Goal: Transaction & Acquisition: Purchase product/service

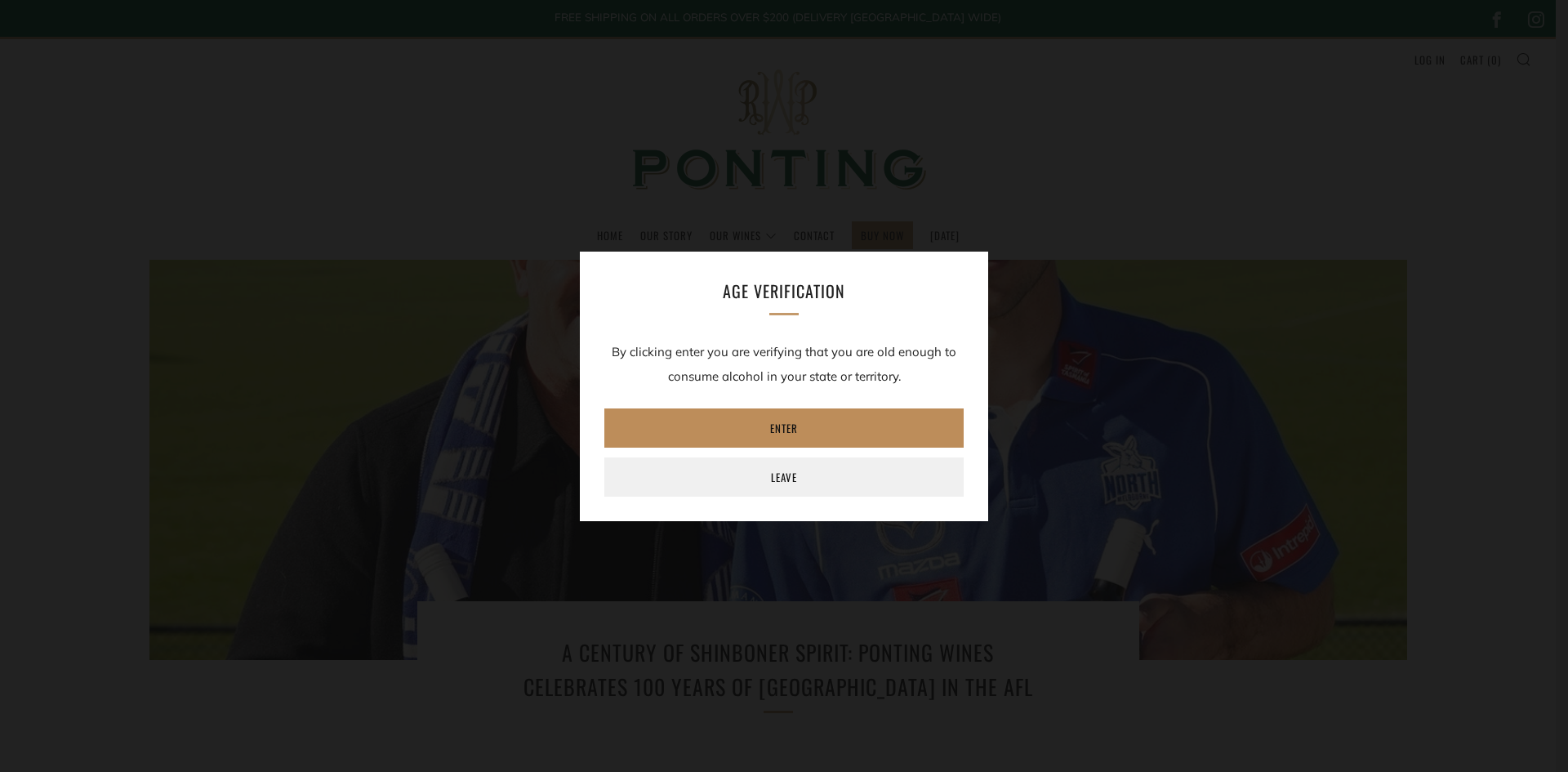
click at [831, 415] on link "Enter" at bounding box center [784, 428] width 359 height 39
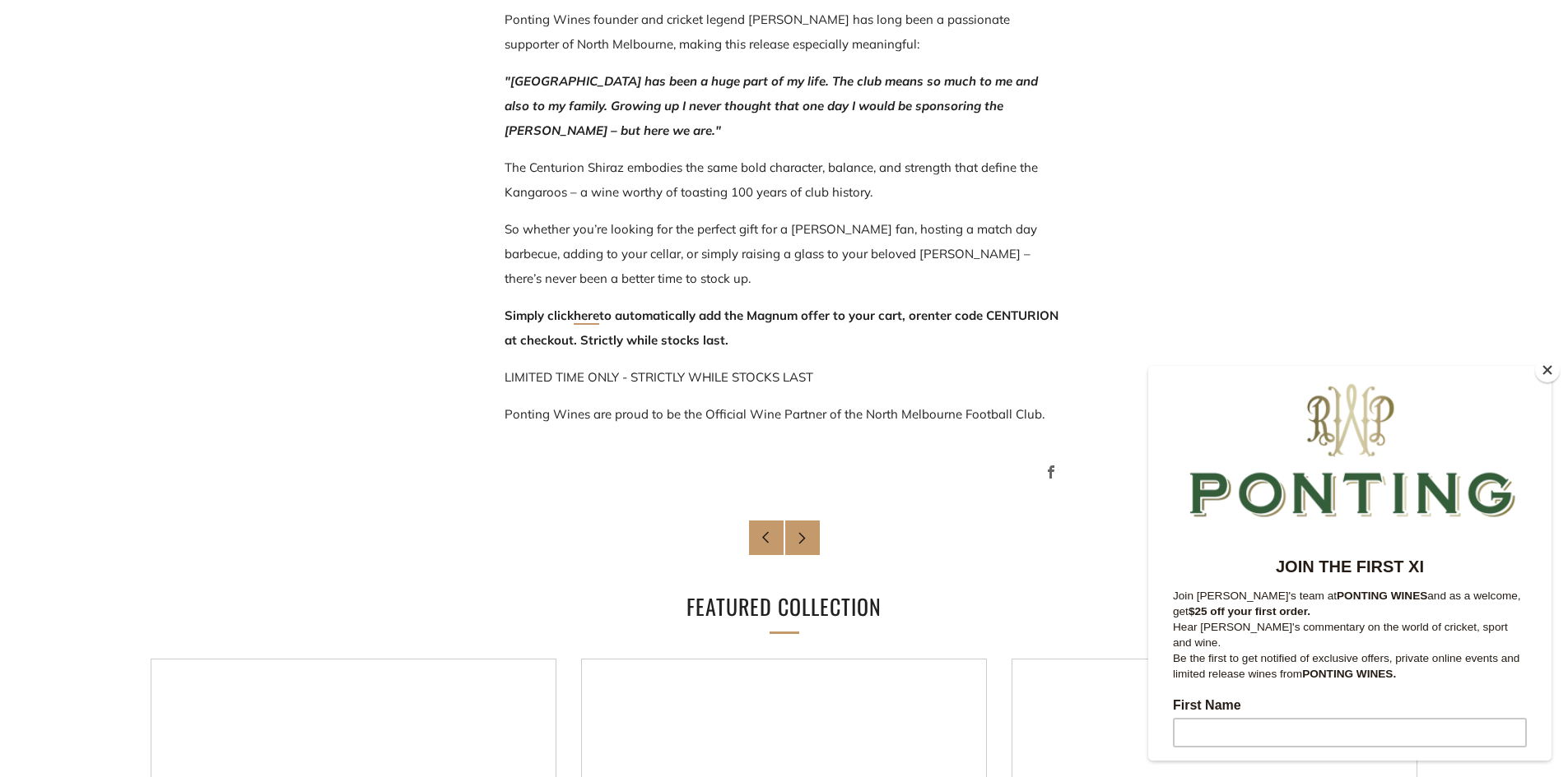
scroll to position [1152, 0]
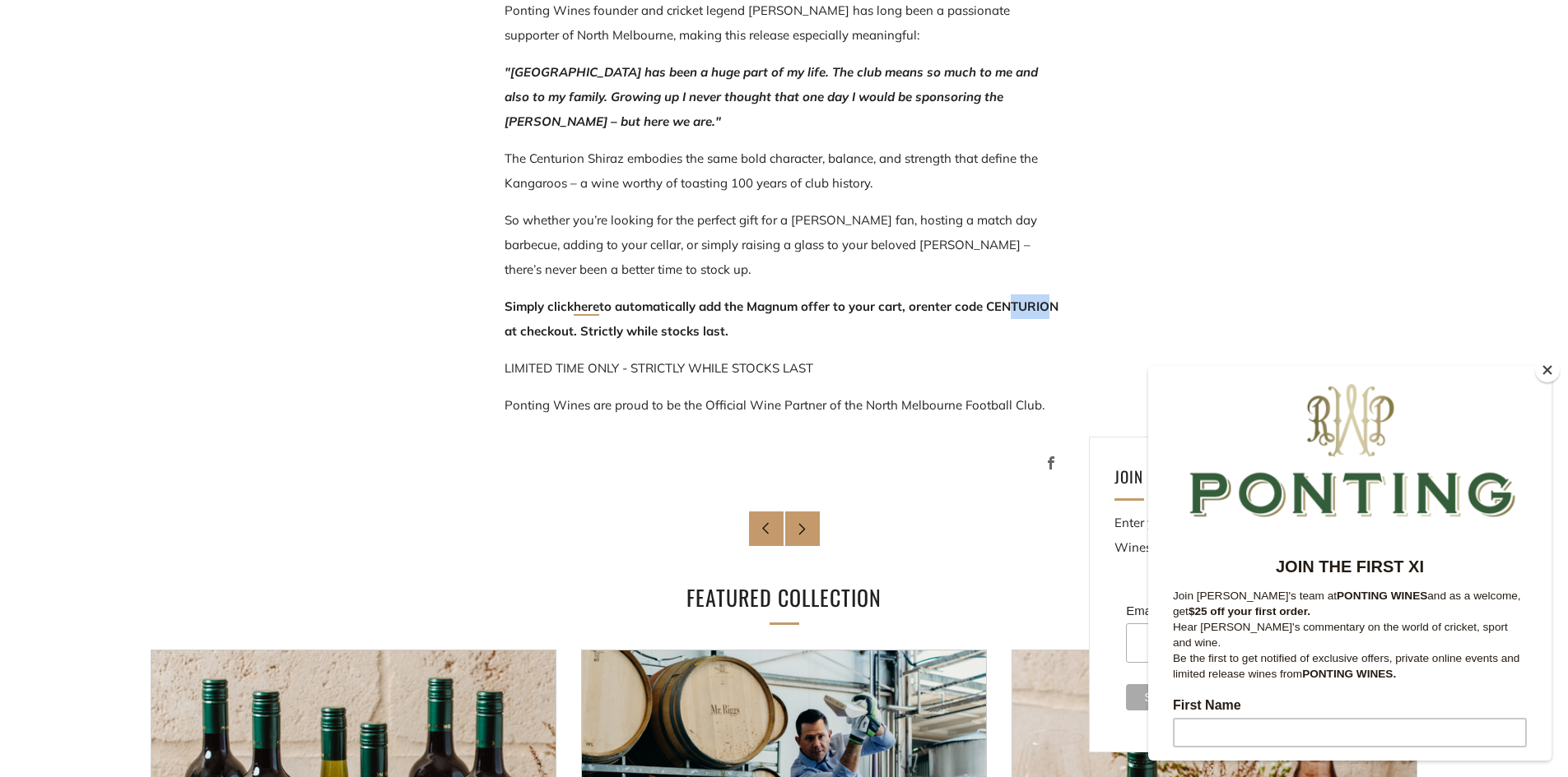
drag, startPoint x: 572, startPoint y: 330, endPoint x: 550, endPoint y: 323, distance: 23.1
click at [530, 325] on span "enter code CENTURION at checkout" at bounding box center [781, 319] width 554 height 41
click at [557, 322] on p "Simply click here to automatically add the Magnum offer to your cart, or enter …" at bounding box center [784, 319] width 560 height 49
click at [576, 326] on span "enter code CENTURION at checkout" at bounding box center [781, 319] width 554 height 41
click at [571, 332] on span "enter code CENTURION at checkout" at bounding box center [781, 319] width 554 height 41
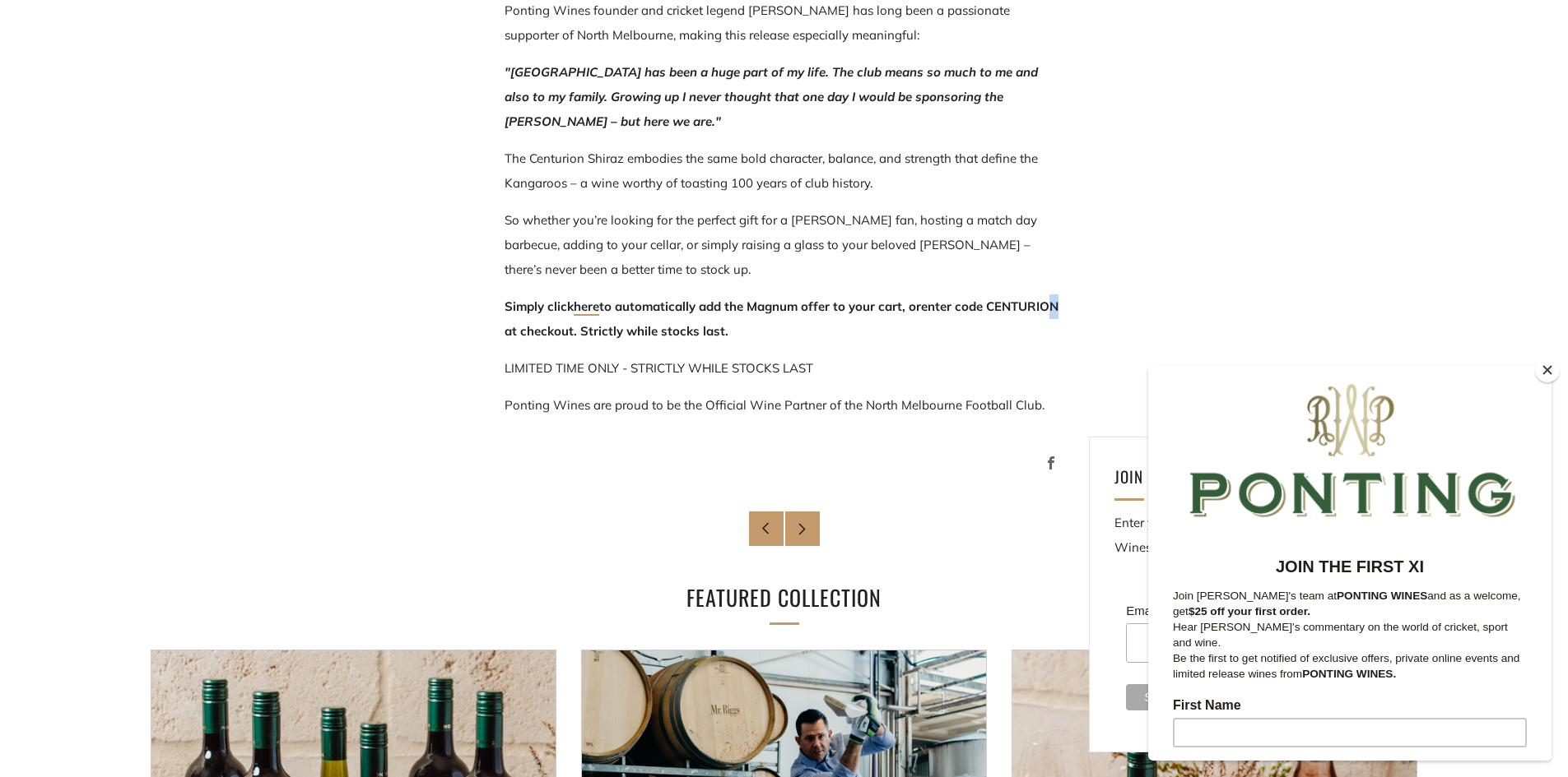
click at [571, 330] on span "enter code CENTURION at checkout" at bounding box center [781, 319] width 554 height 41
drag, startPoint x: 573, startPoint y: 330, endPoint x: 502, endPoint y: 328, distance: 71.0
copy span "CENTURION"
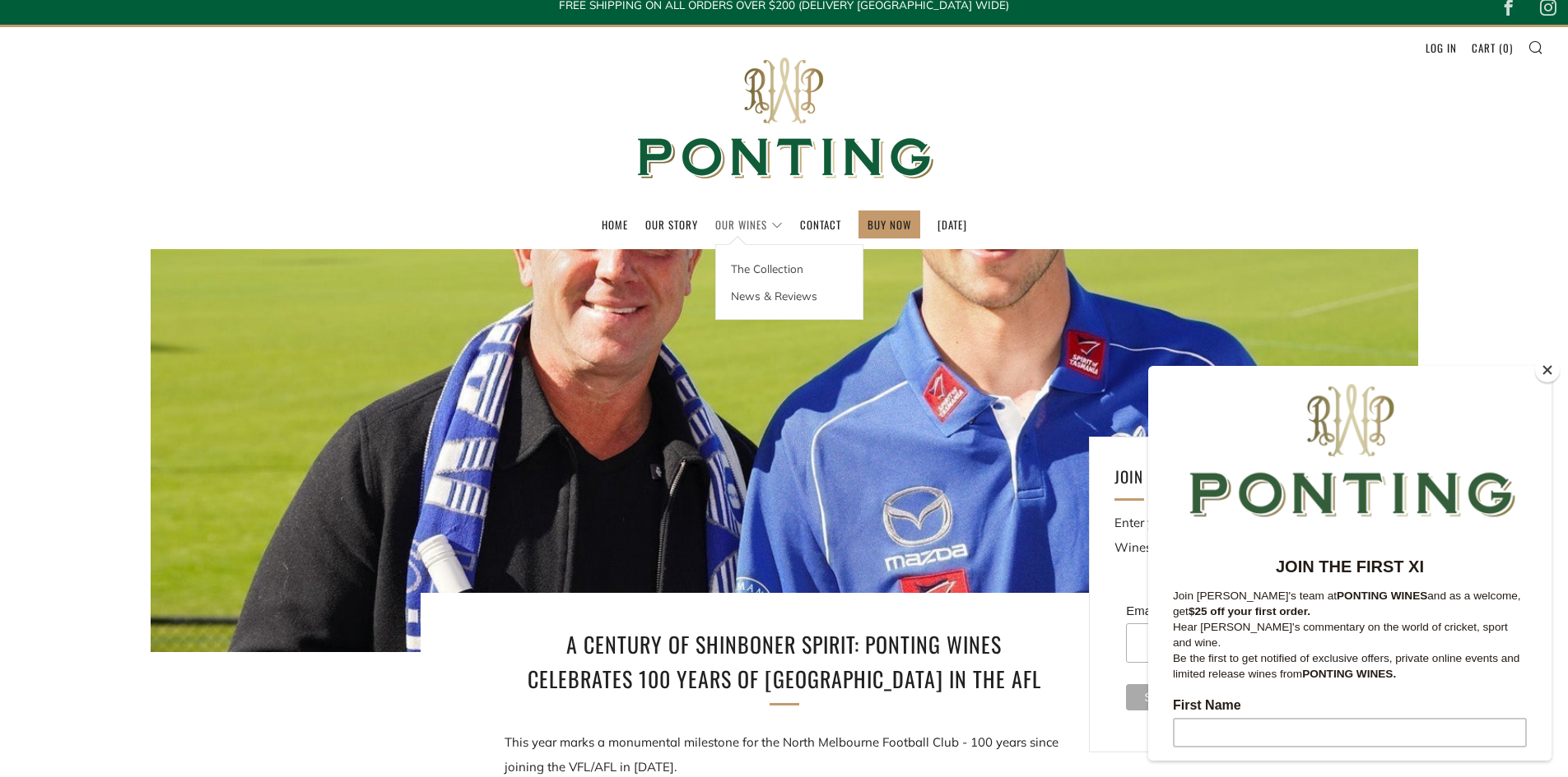
scroll to position [0, 0]
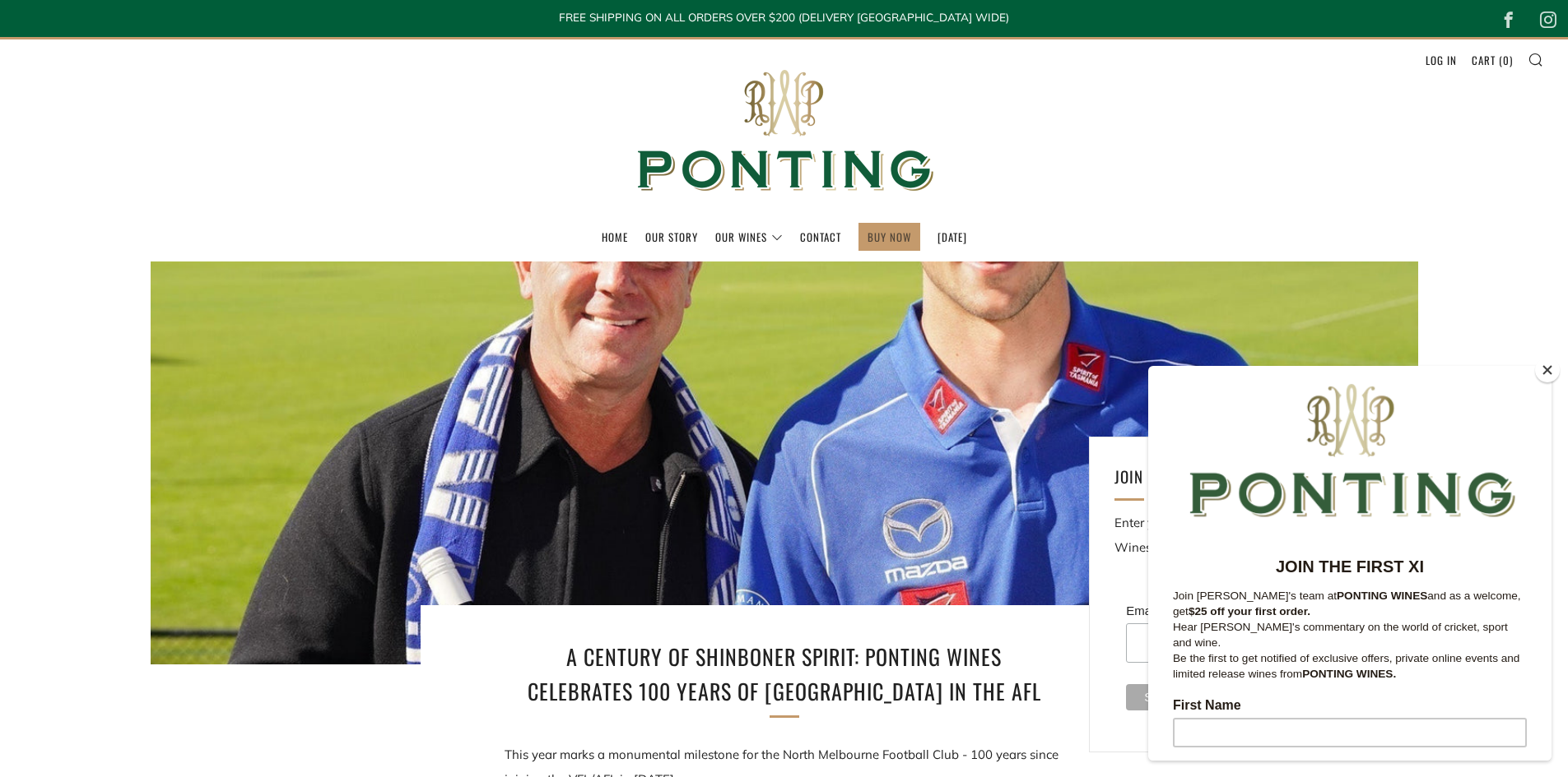
click at [867, 226] on link "BUY NOW" at bounding box center [888, 236] width 43 height 26
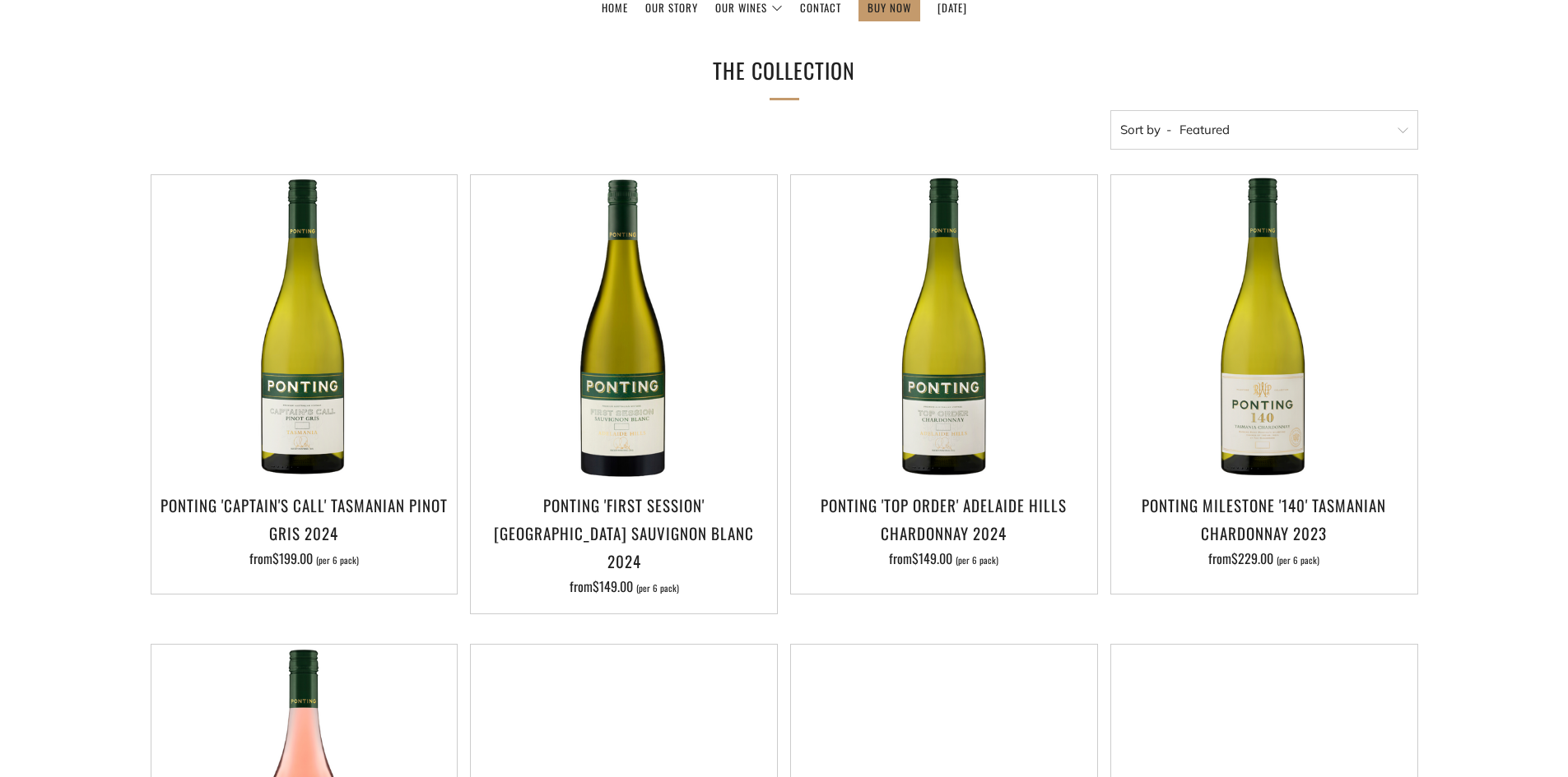
scroll to position [247, 0]
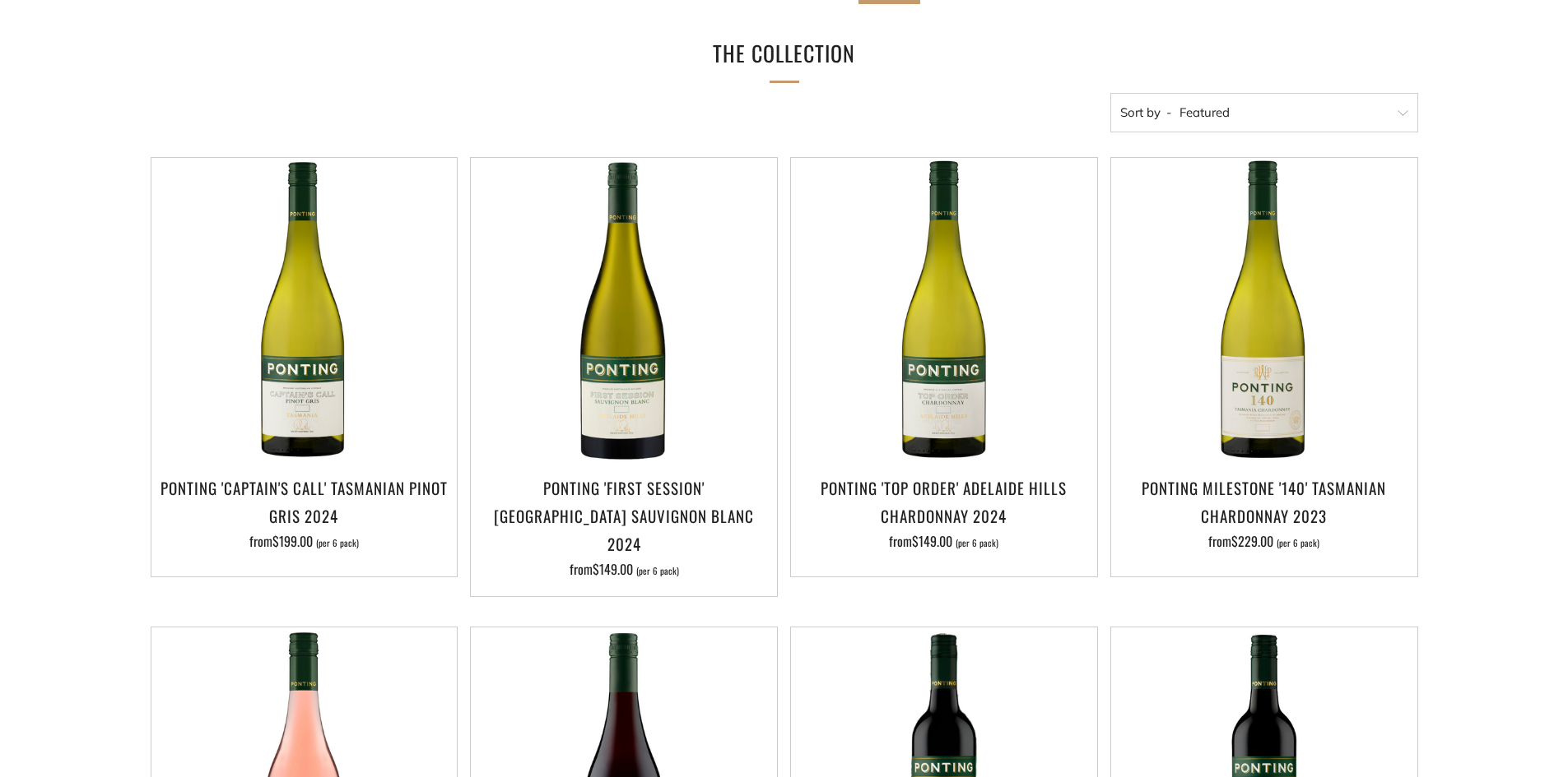
click at [1245, 107] on select "Featured Best Selling Alphabetically, A-Z Alphabetically, Z-A Price, low to hig…" at bounding box center [1264, 112] width 308 height 40
select select "price-ascending"
click at [1110, 93] on select "Featured Best Selling Alphabetically, A-Z Alphabetically, Z-A Price, low to hig…" at bounding box center [1264, 112] width 308 height 40
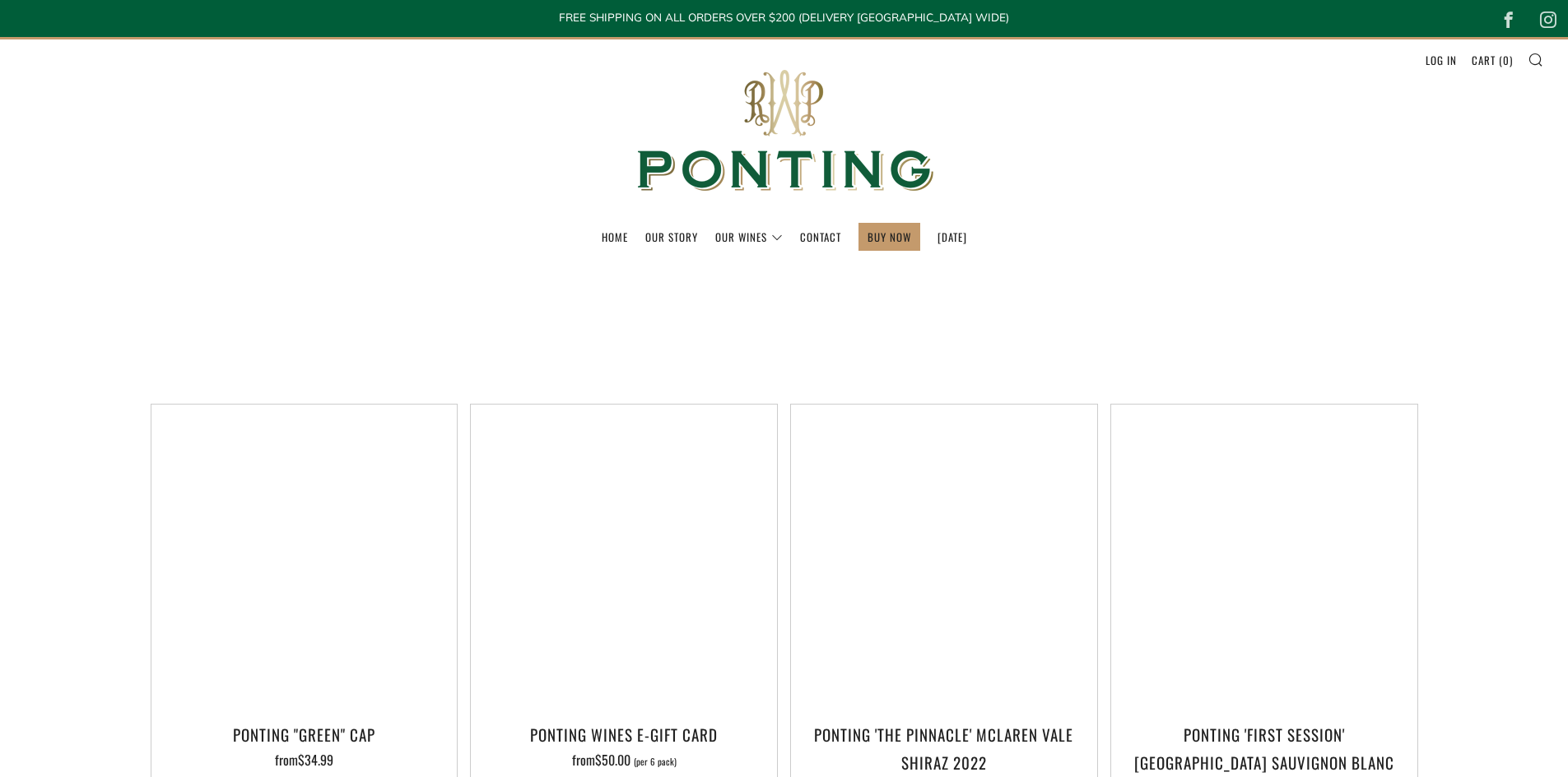
select select "price-ascending"
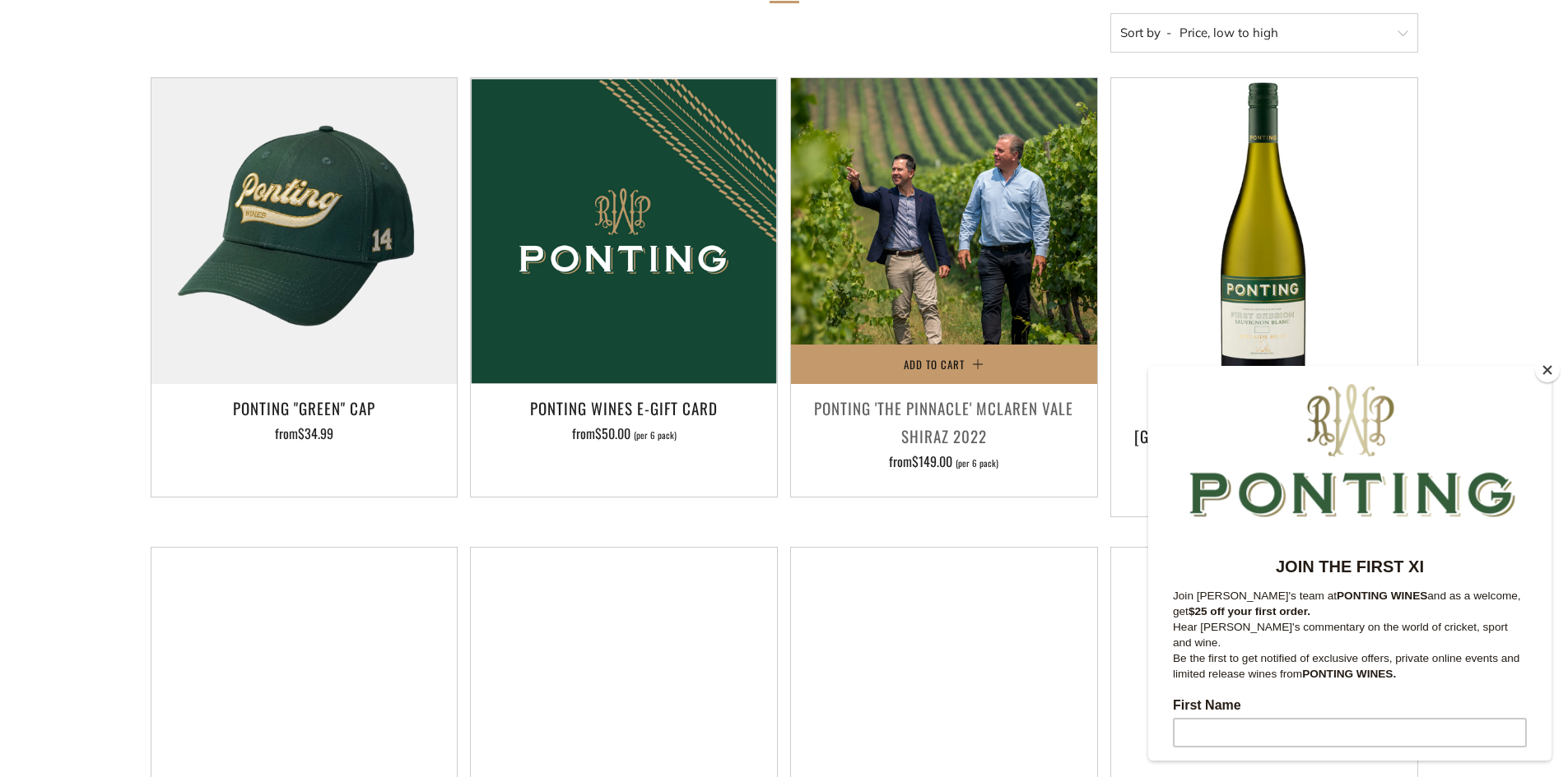
scroll to position [329, 0]
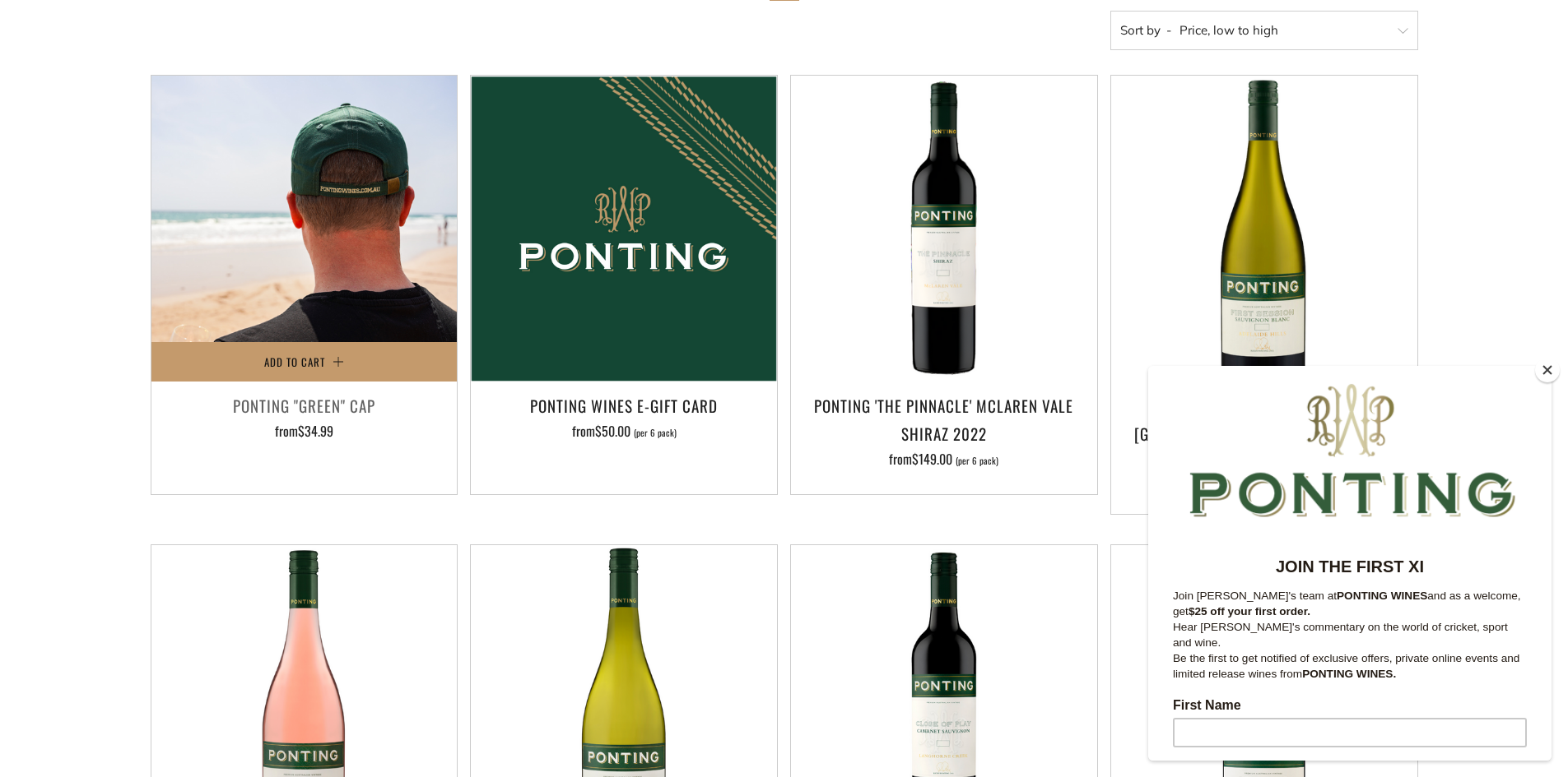
click at [344, 192] on img at bounding box center [304, 228] width 306 height 306
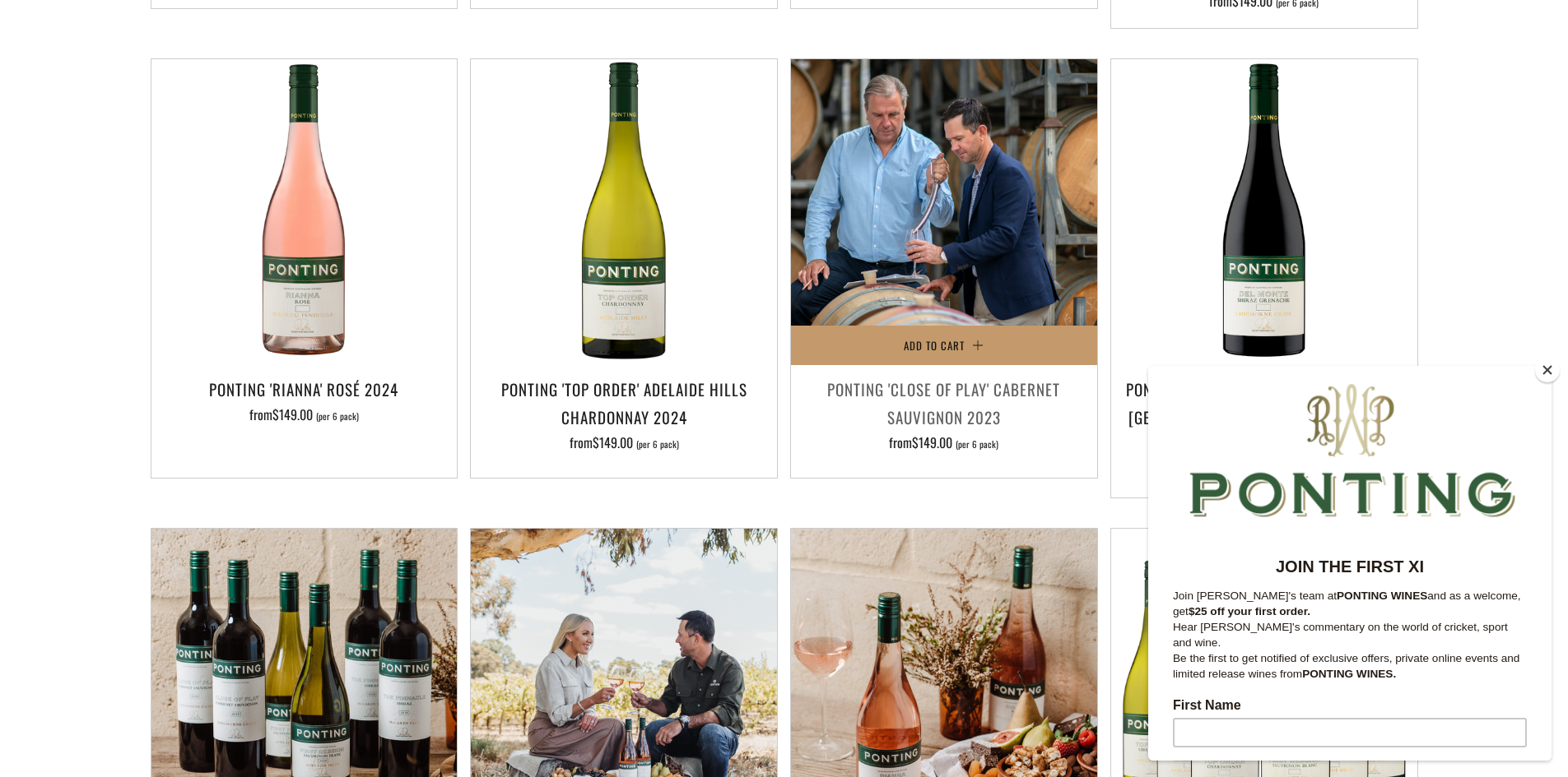
scroll to position [822, 0]
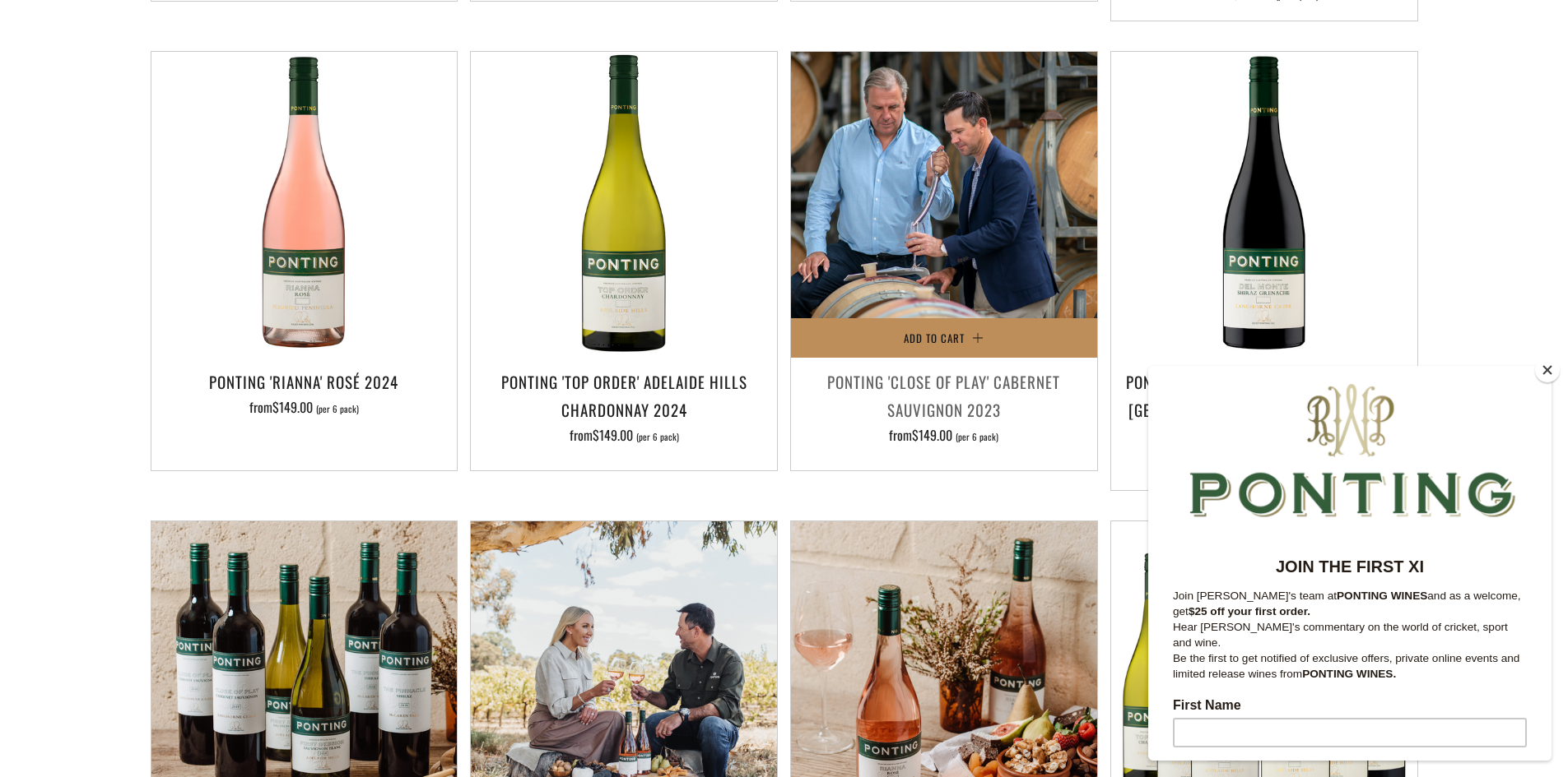
click at [954, 330] on span "Add to Cart" at bounding box center [934, 338] width 61 height 16
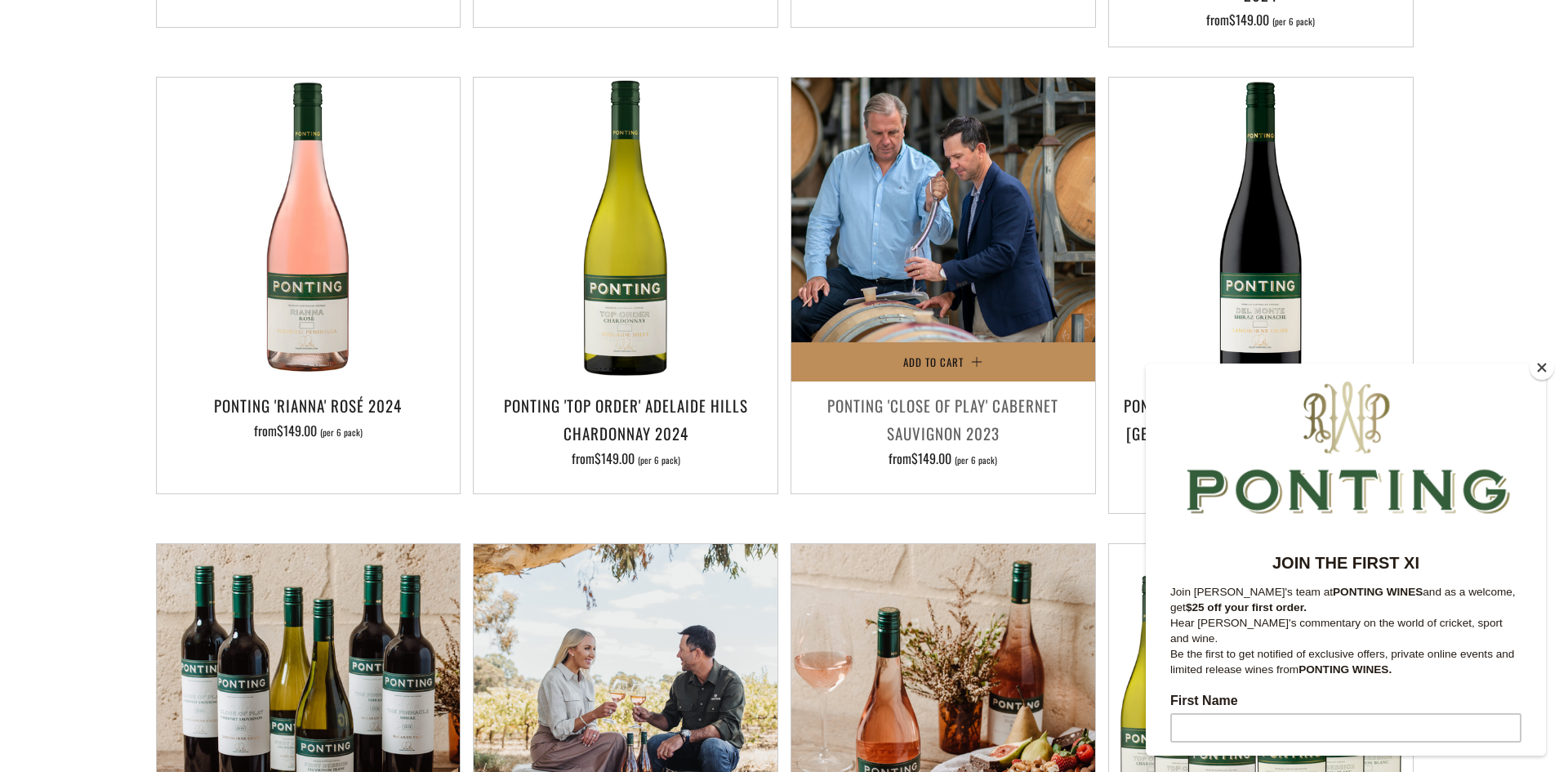
scroll to position [736, 0]
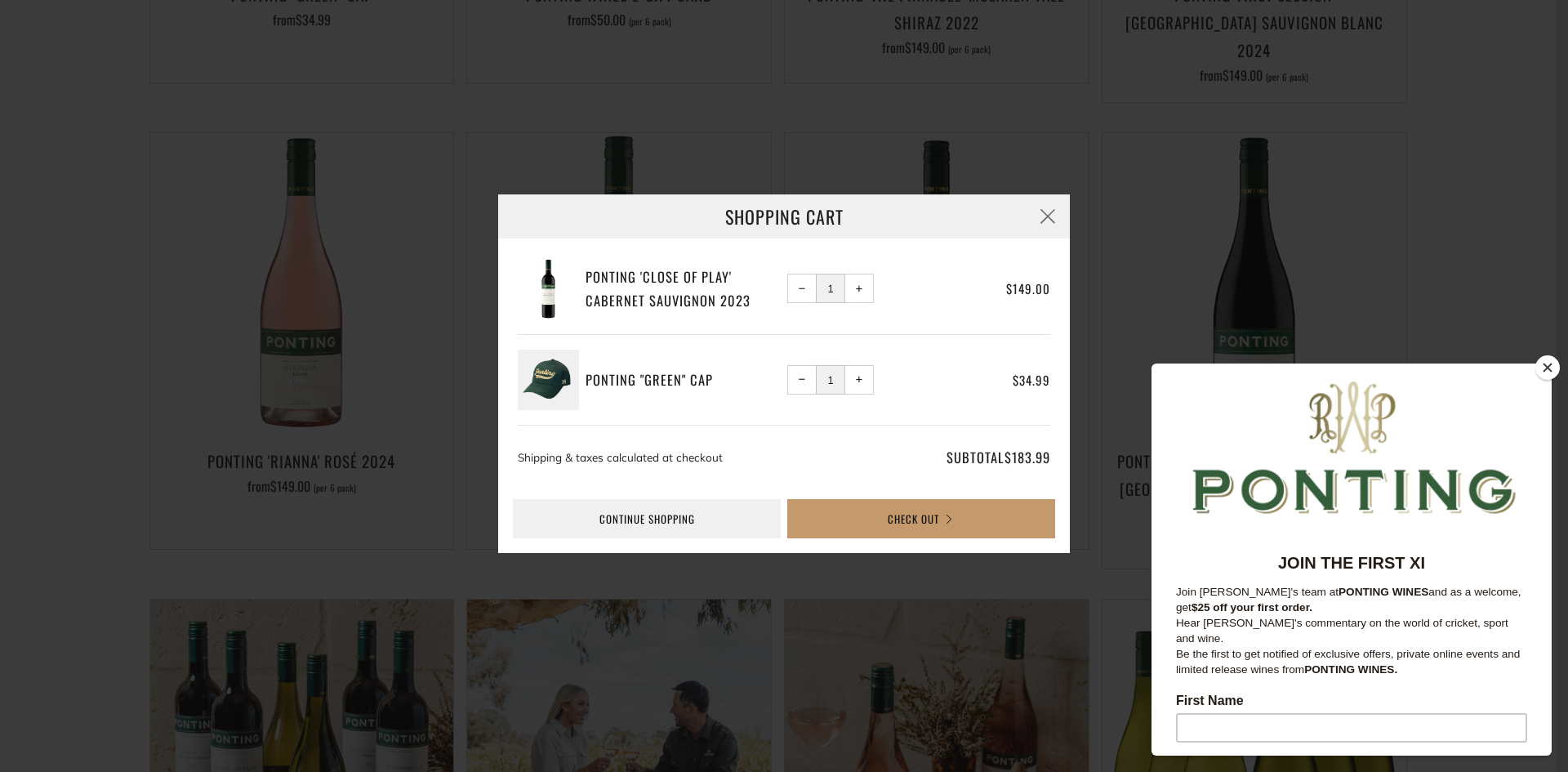
click at [795, 379] on button "− Reduce item quantity by one" at bounding box center [802, 380] width 30 height 30
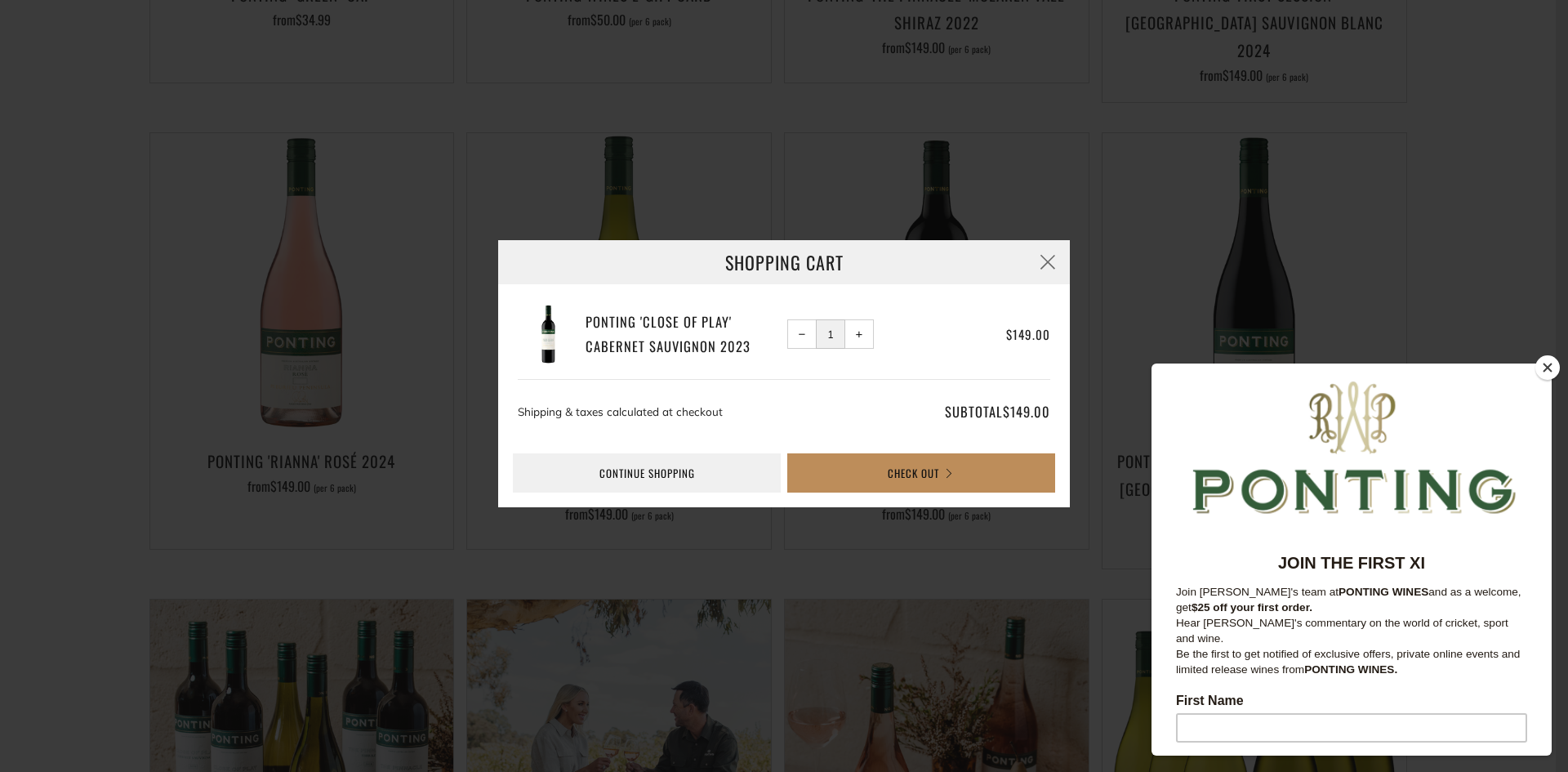
click at [864, 478] on button "Check Out" at bounding box center [922, 473] width 268 height 39
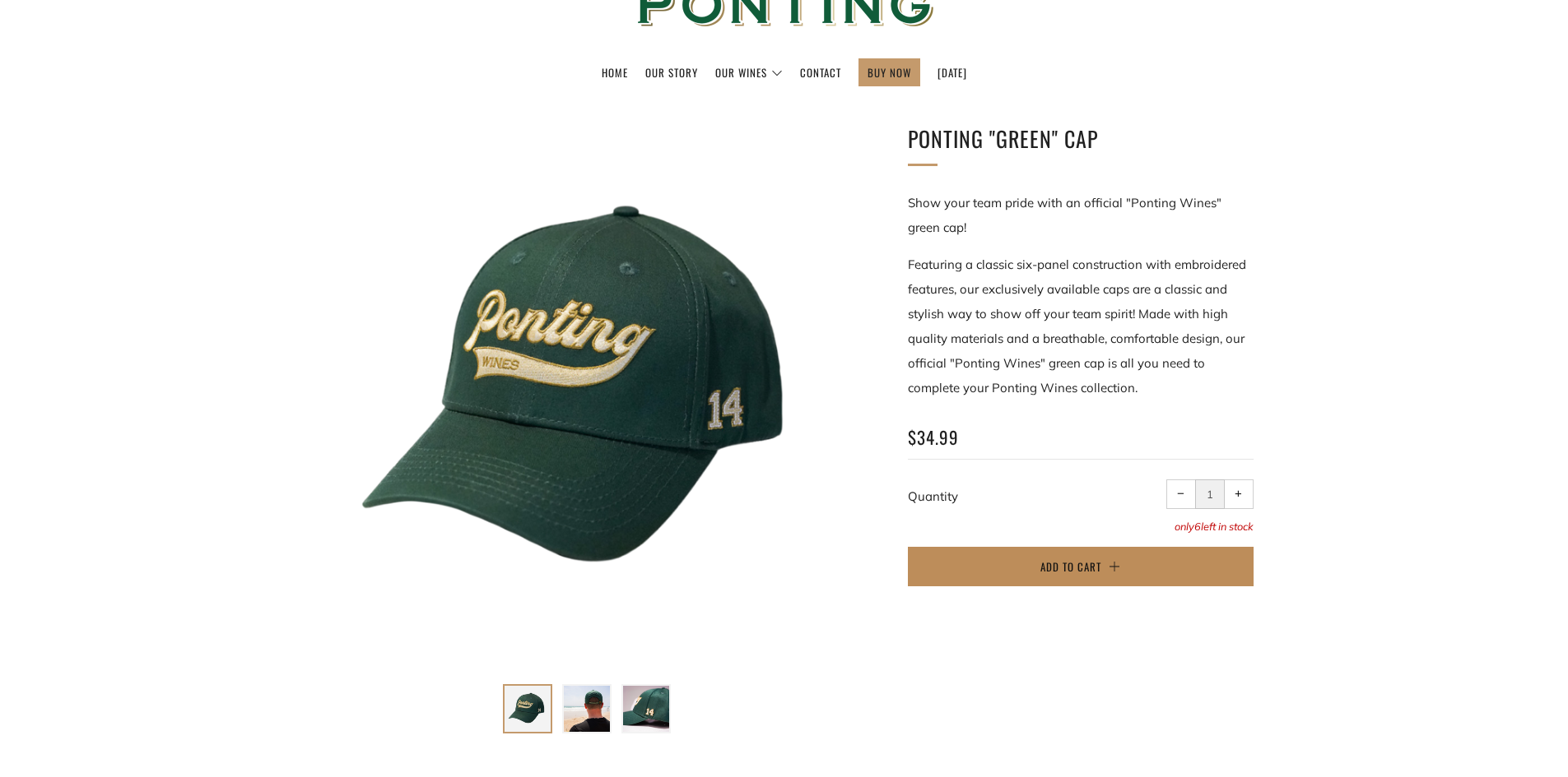
click at [1016, 559] on button "Add to Cart" at bounding box center [1080, 567] width 346 height 40
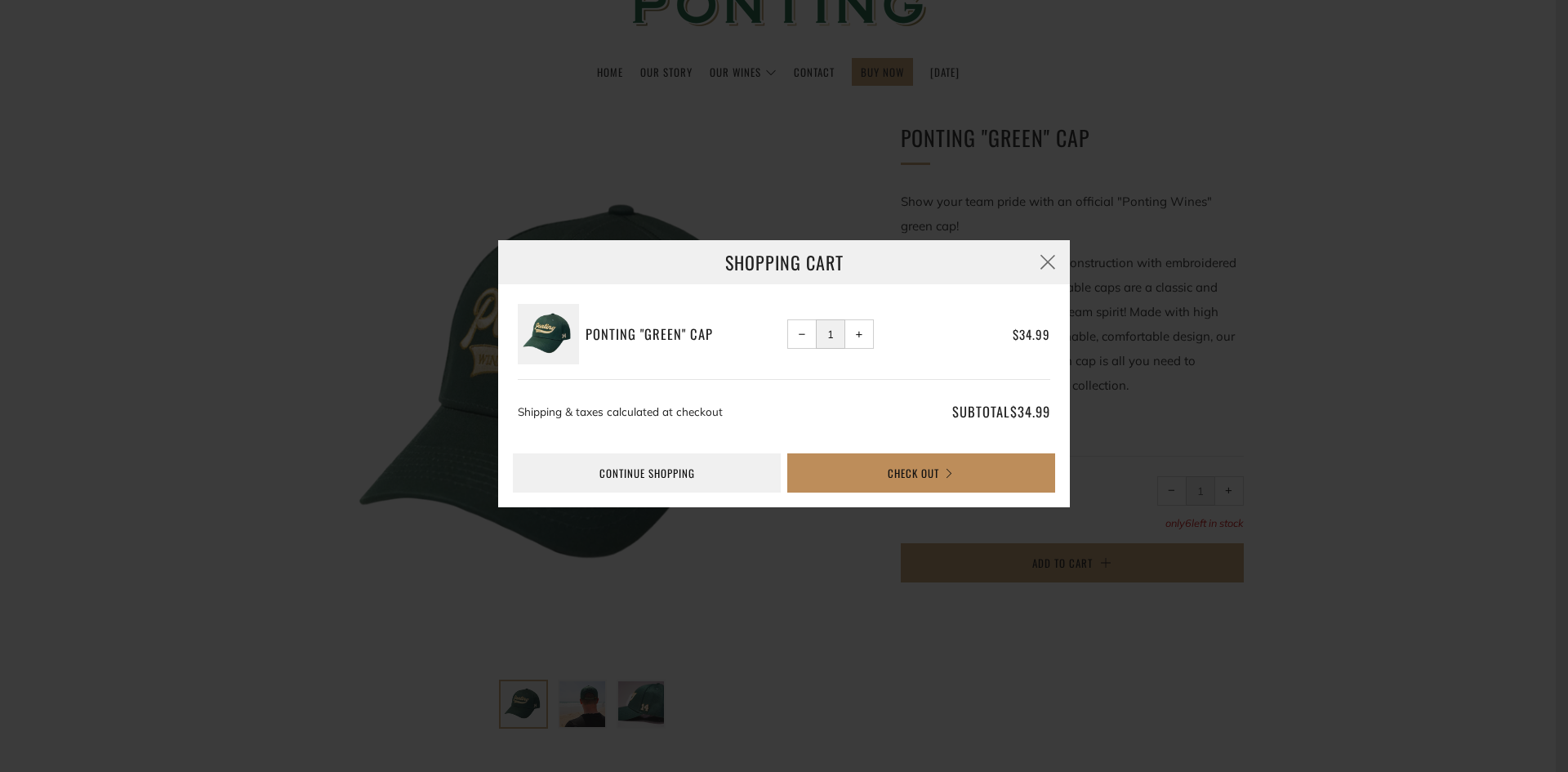
click at [899, 480] on button "Check Out" at bounding box center [922, 473] width 268 height 39
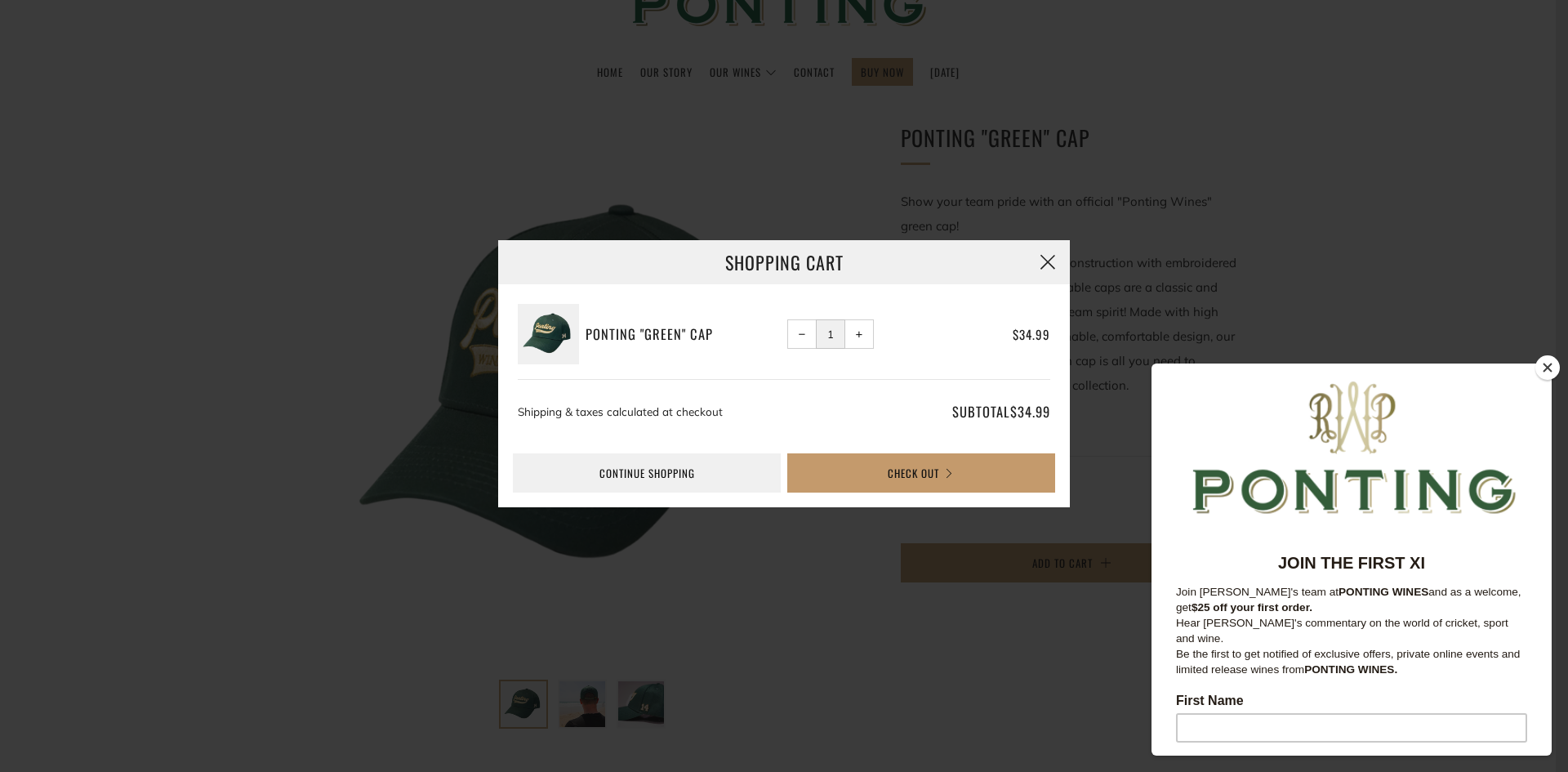
click at [1047, 252] on button "button" at bounding box center [1048, 263] width 44 height 44
